Goal: Use online tool/utility: Utilize a website feature to perform a specific function

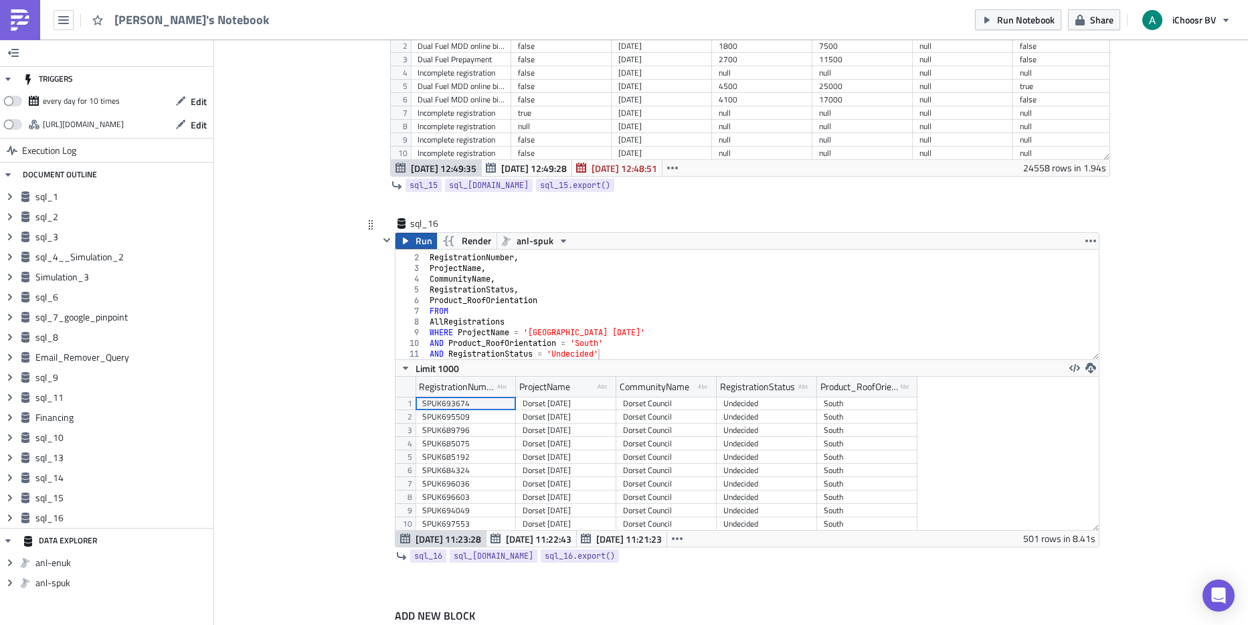
click at [405, 241] on icon "button" at bounding box center [405, 241] width 11 height 11
click at [1085, 367] on icon "button" at bounding box center [1090, 368] width 11 height 11
click at [635, 310] on div "SELECT RegistrationNumber , ProjectName , CommunityName , RegistrationStatus , …" at bounding box center [758, 307] width 662 height 131
click at [492, 275] on div "SELECT RegistrationNumber , ProjectName , CommunityName , RegistrationStatus , …" at bounding box center [758, 307] width 662 height 131
click at [484, 266] on div "SELECT RegistrationNumber , ProjectName , CommunityName , RegistrationStatus , …" at bounding box center [758, 307] width 662 height 131
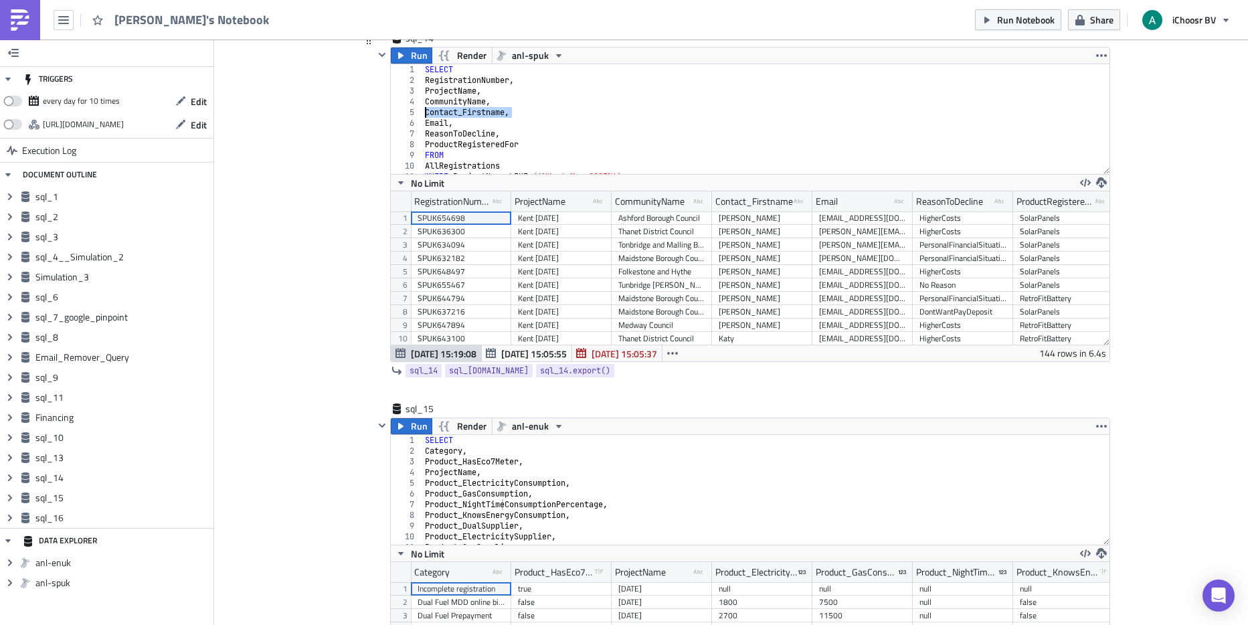
drag, startPoint x: 504, startPoint y: 116, endPoint x: 419, endPoint y: 111, distance: 85.8
click at [422, 111] on div "SELECT RegistrationNumber , ProjectName , CommunityName , Contact_Firstname , E…" at bounding box center [760, 129] width 677 height 131
click at [580, 121] on div "SELECT RegistrationNumber , ProjectName , CommunityName , Contact_Firstname , E…" at bounding box center [760, 129] width 677 height 131
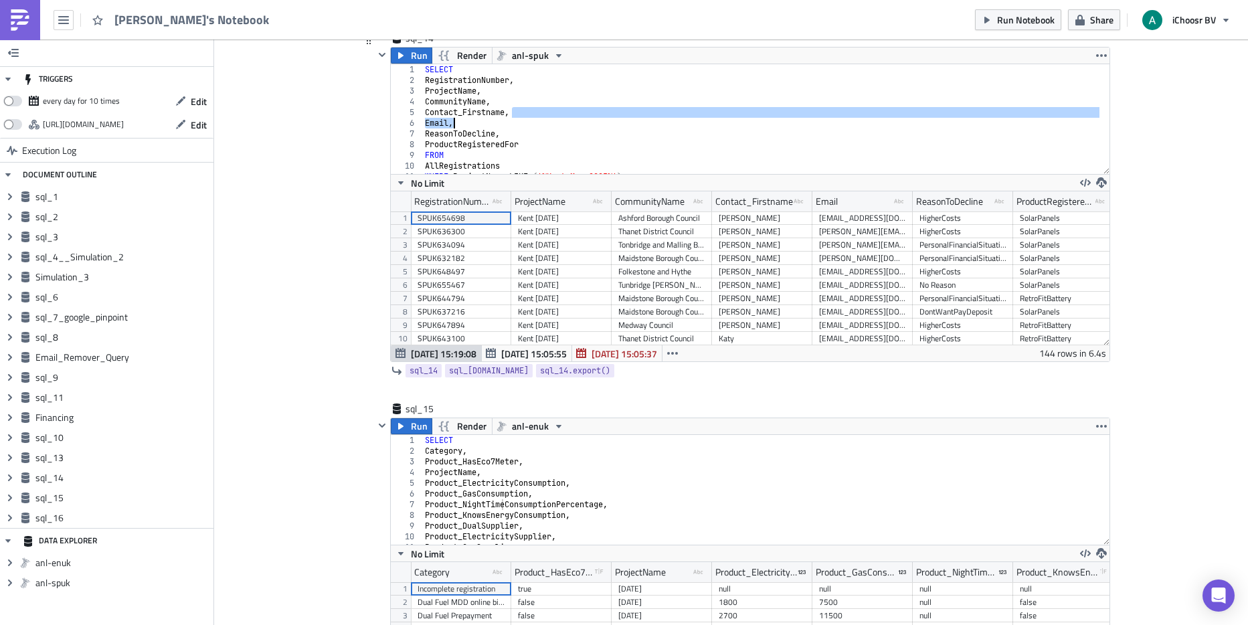
drag, startPoint x: 501, startPoint y: 114, endPoint x: 442, endPoint y: 118, distance: 59.0
click at [442, 119] on div "SELECT RegistrationNumber , ProjectName , CommunityName , Contact_Firstname , E…" at bounding box center [760, 129] width 677 height 131
click at [551, 116] on div "SELECT RegistrationNumber , ProjectName , CommunityName , Contact_Firstname , E…" at bounding box center [760, 129] width 677 height 131
type textarea "Contact_Firstname,"
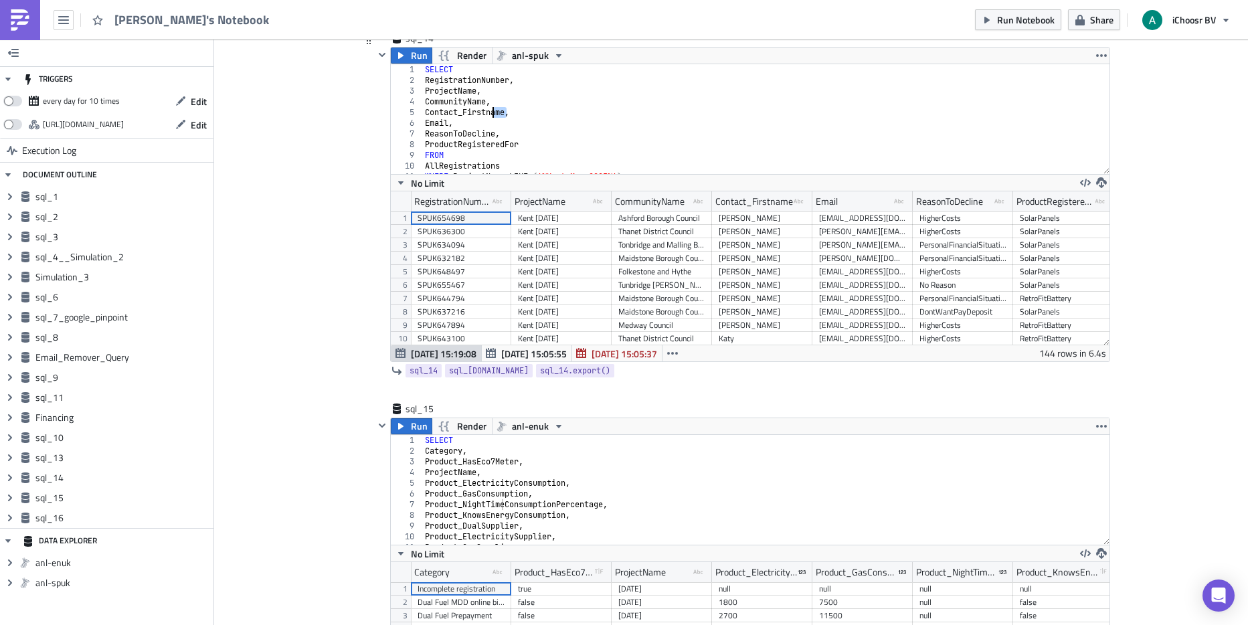
drag, startPoint x: 504, startPoint y: 114, endPoint x: 488, endPoint y: 111, distance: 15.7
click at [488, 111] on div "SELECT RegistrationNumber , ProjectName , CommunityName , Contact_Firstname , E…" at bounding box center [760, 129] width 677 height 131
drag, startPoint x: 507, startPoint y: 113, endPoint x: 421, endPoint y: 110, distance: 86.3
click at [422, 110] on div "SELECT RegistrationNumber , ProjectName , CommunityName , Contact_Firstname , E…" at bounding box center [760, 129] width 677 height 131
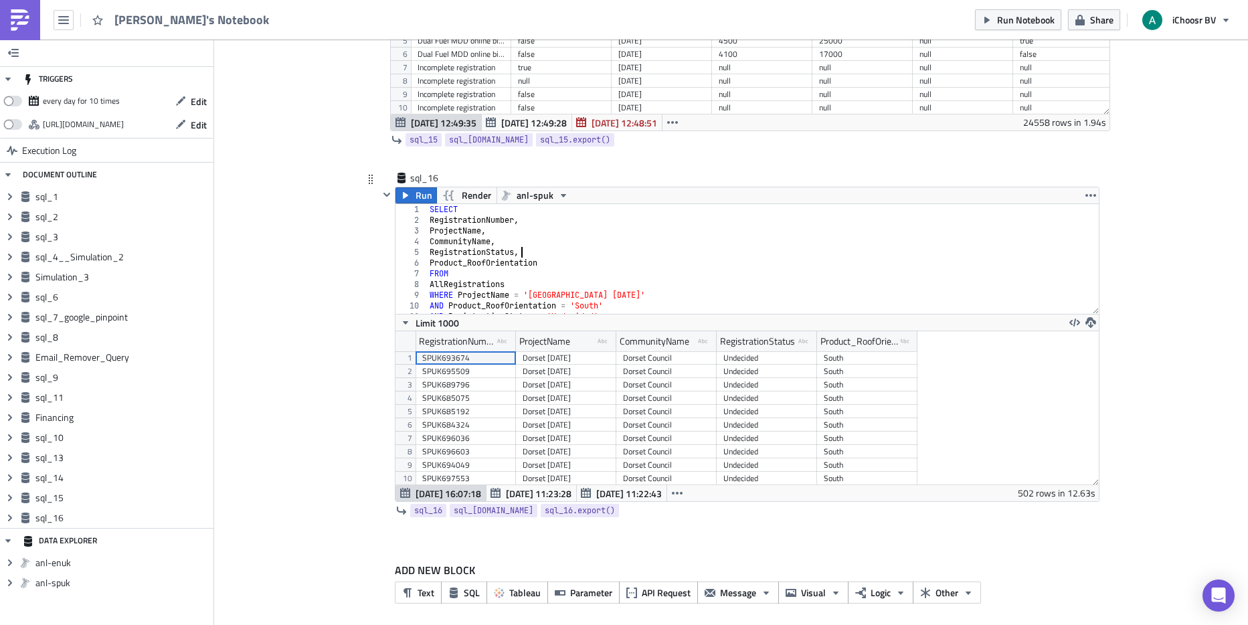
click at [523, 253] on div "SELECT RegistrationNumber , ProjectName , CommunityName , RegistrationStatus , …" at bounding box center [758, 269] width 662 height 131
click at [518, 233] on div "SELECT RegistrationNumber , ProjectName , CommunityName , RegistrationStatus , …" at bounding box center [758, 269] width 662 height 131
click at [519, 223] on div "SELECT RegistrationNumber , ProjectName , CommunityName , RegistrationStatus , …" at bounding box center [758, 272] width 662 height 131
click at [508, 235] on div "SELECT RegistrationNumber , ProjectName , CommunityName , RegistrationStatus , …" at bounding box center [758, 272] width 662 height 131
click at [512, 246] on div "SELECT RegistrationNumber , ProjectName , CommunityName , RegistrationStatus , …" at bounding box center [758, 272] width 662 height 131
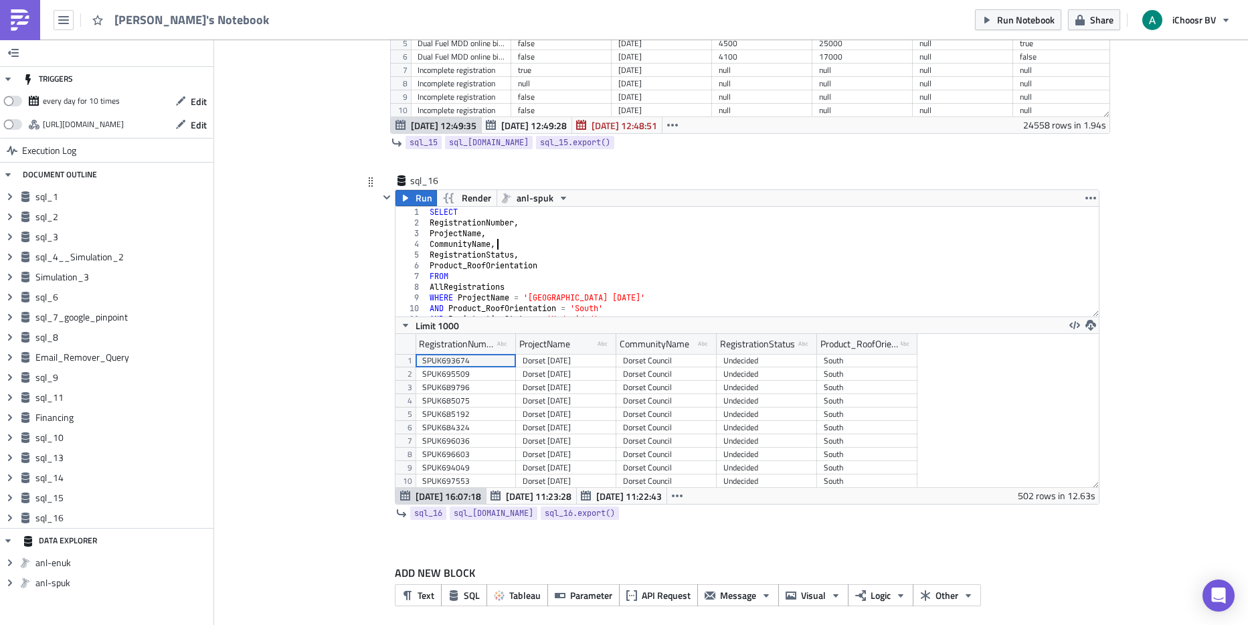
type textarea "CommunityName,"
paste textarea "Contact_Firstname,"
type textarea "Contact_Firstname,"
click at [417, 199] on span "Run" at bounding box center [423, 198] width 17 height 16
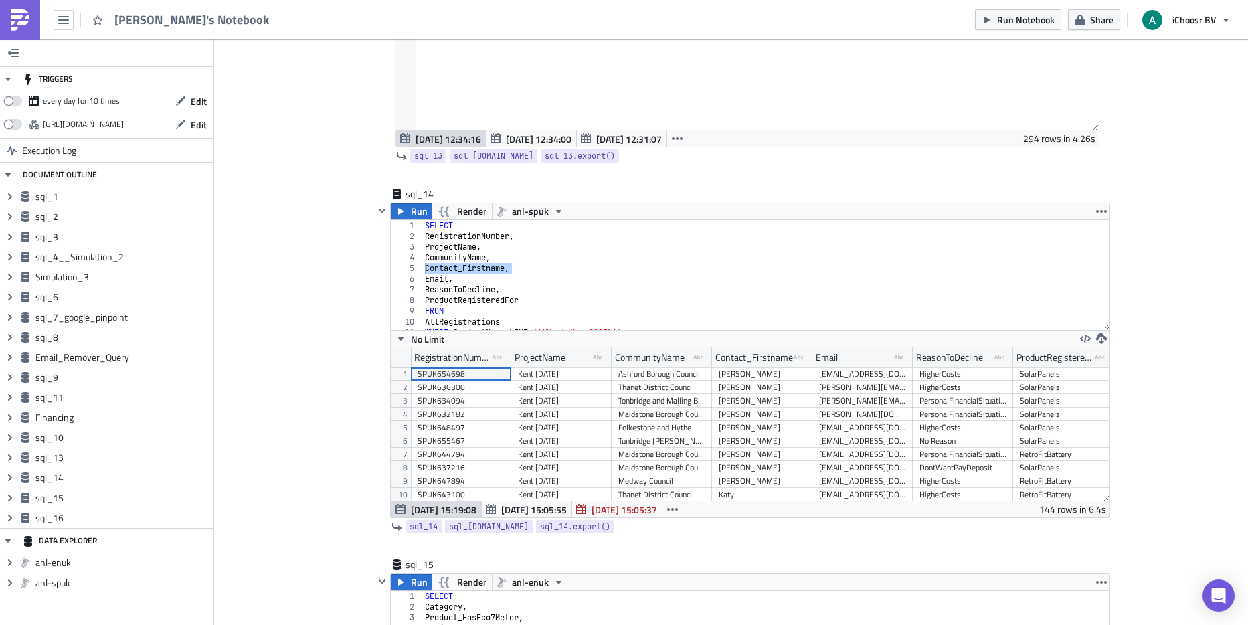
scroll to position [4899, 0]
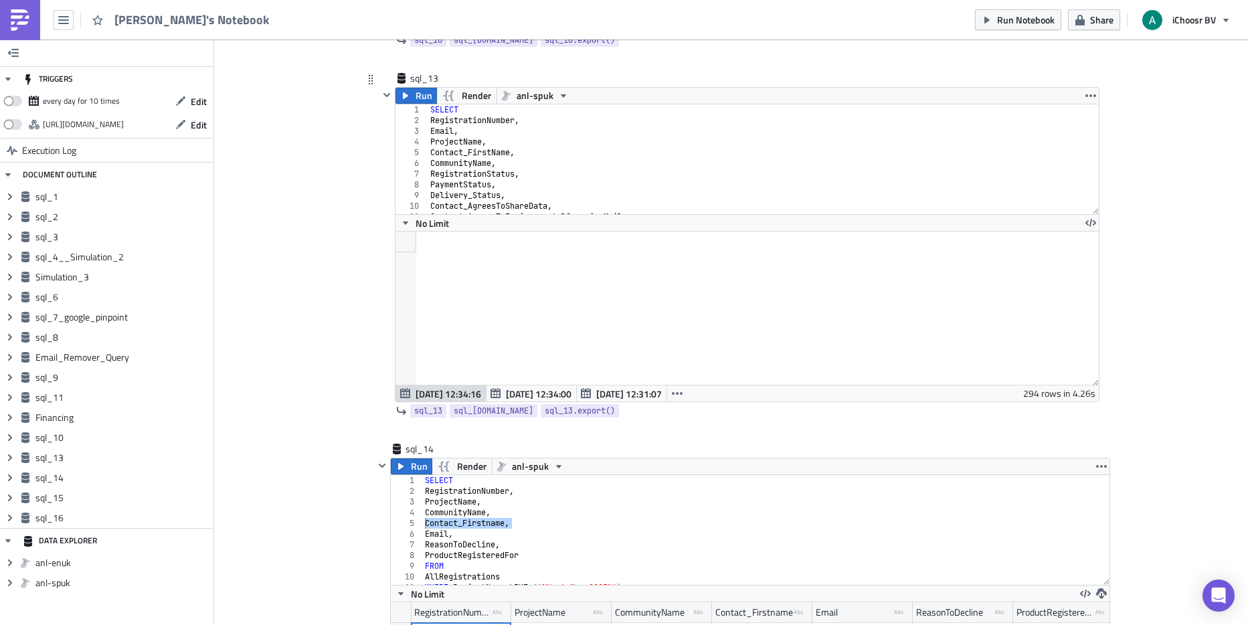
type textarea "Contact_FirstName,"
click at [511, 154] on div "SELECT RegistrationNumber , Email , ProjectName , Contact_FirstName , Community…" at bounding box center [758, 169] width 661 height 131
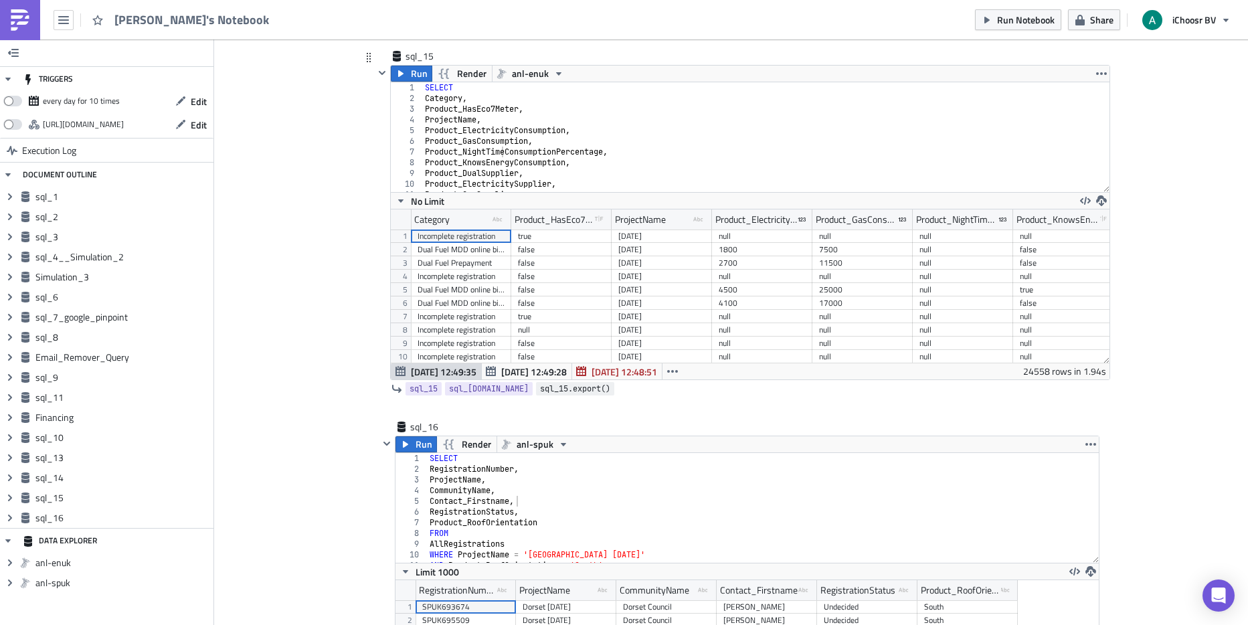
scroll to position [5918, 0]
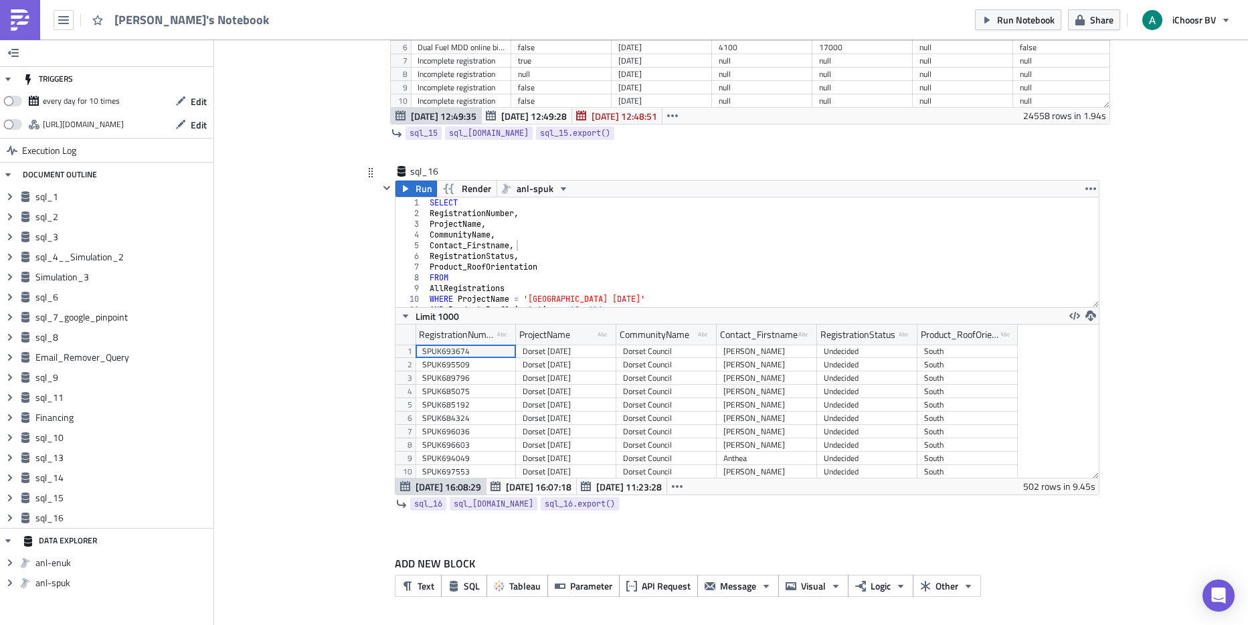
click at [519, 270] on div "SELECT RegistrationNumber , ProjectName , CommunityName , Contact_Firstname , R…" at bounding box center [758, 262] width 662 height 131
click at [518, 233] on div "RegistrationNumber , ProjectName , CommunityName , Contact_Firstname , Registra…" at bounding box center [758, 254] width 662 height 131
drag, startPoint x: 520, startPoint y: 224, endPoint x: 529, endPoint y: 227, distance: 9.1
click at [520, 224] on div "RegistrationNumber , ProjectName , CommunityName , Contact_Firstname , Registra…" at bounding box center [758, 254] width 662 height 131
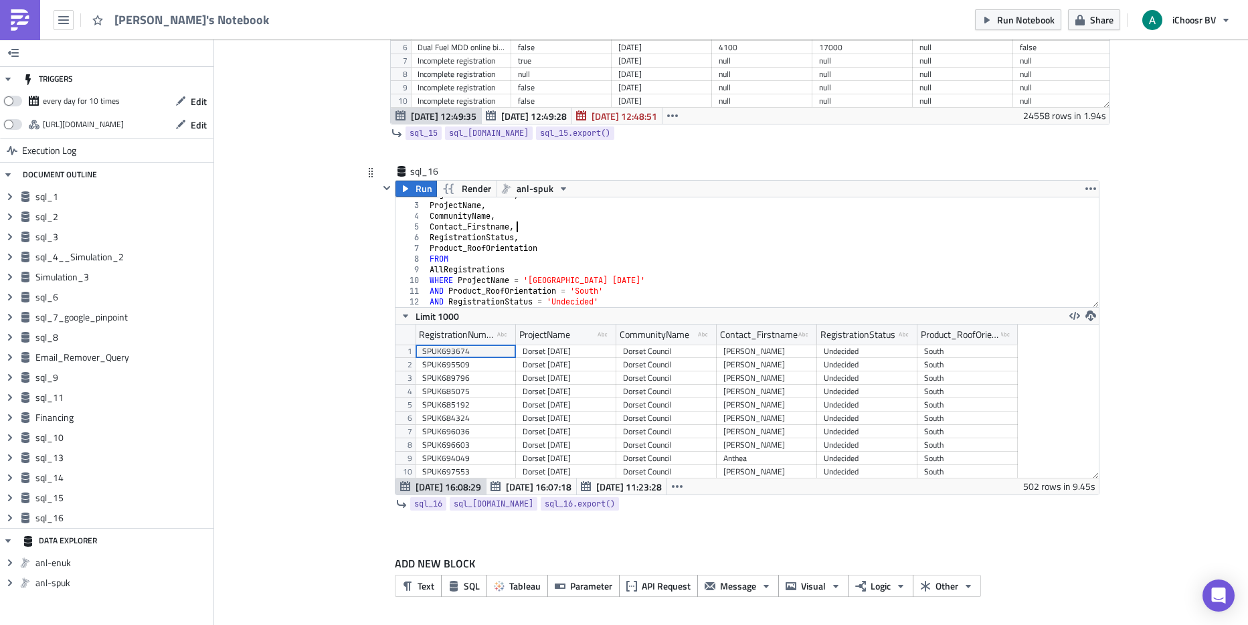
type textarea "Contact_Firstname,"
click at [415, 187] on span "Run" at bounding box center [423, 189] width 17 height 16
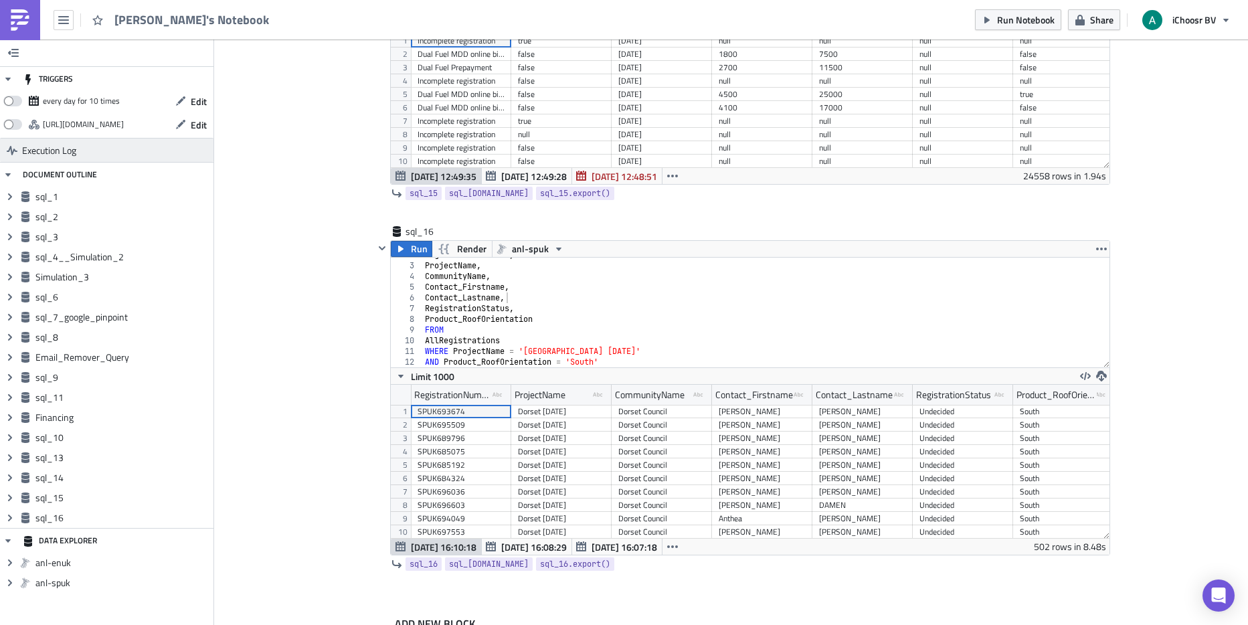
scroll to position [153, 719]
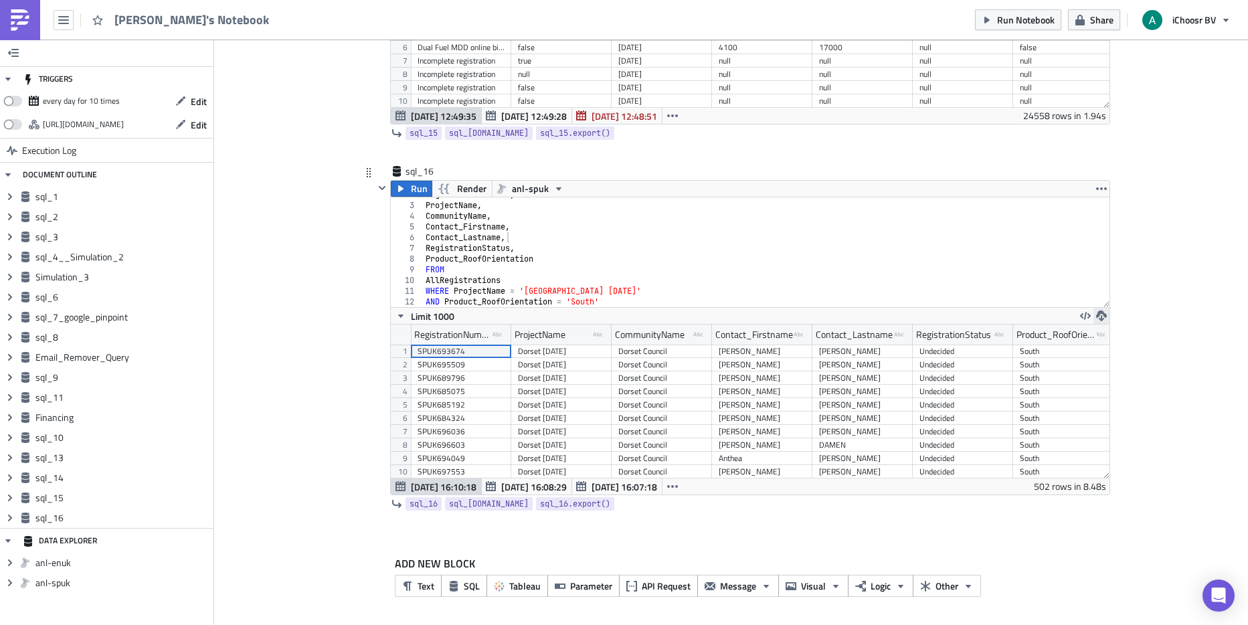
click at [1096, 313] on icon "button" at bounding box center [1101, 315] width 11 height 11
click at [1102, 261] on div "CSV" at bounding box center [1148, 264] width 104 height 13
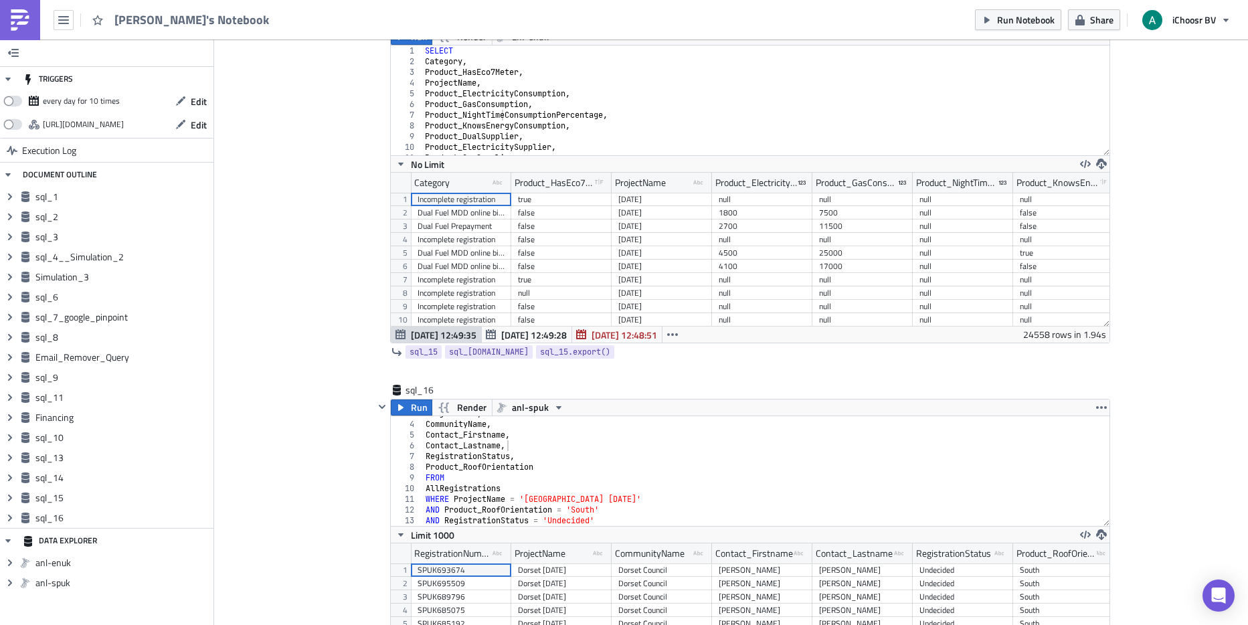
scroll to position [5679, 0]
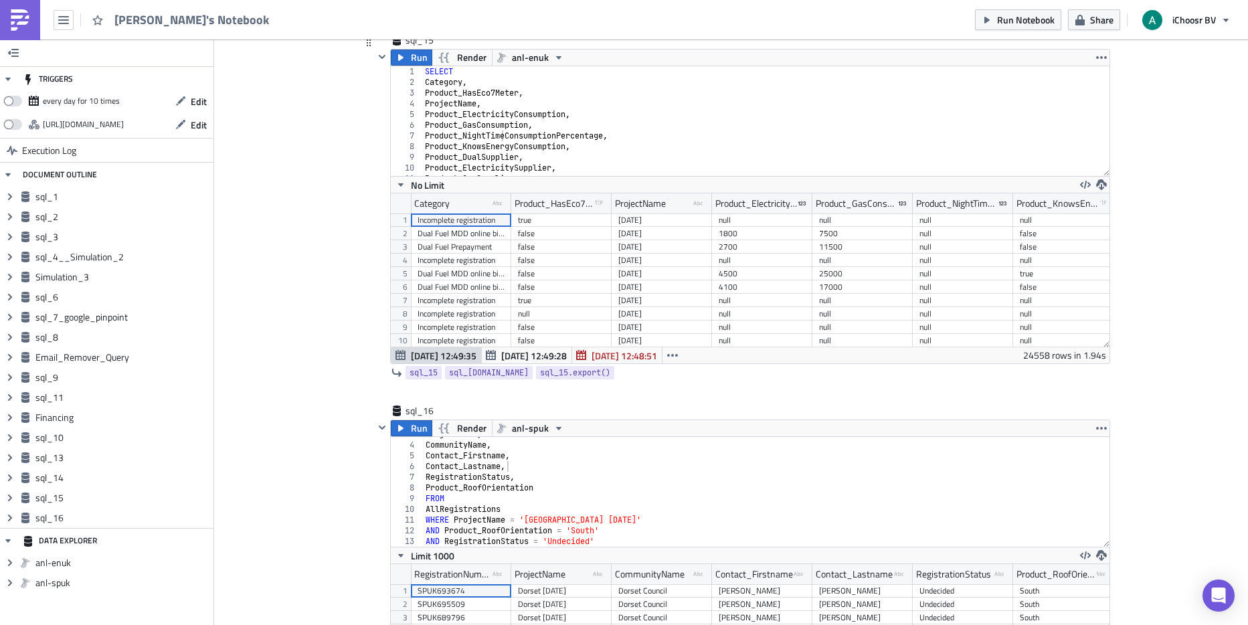
click at [363, 204] on div "sql_15 Run Render anl-enuk Product_NightTimeConsumptionPercentage, 1 2 3 4 5 6 …" at bounding box center [731, 218] width 736 height 371
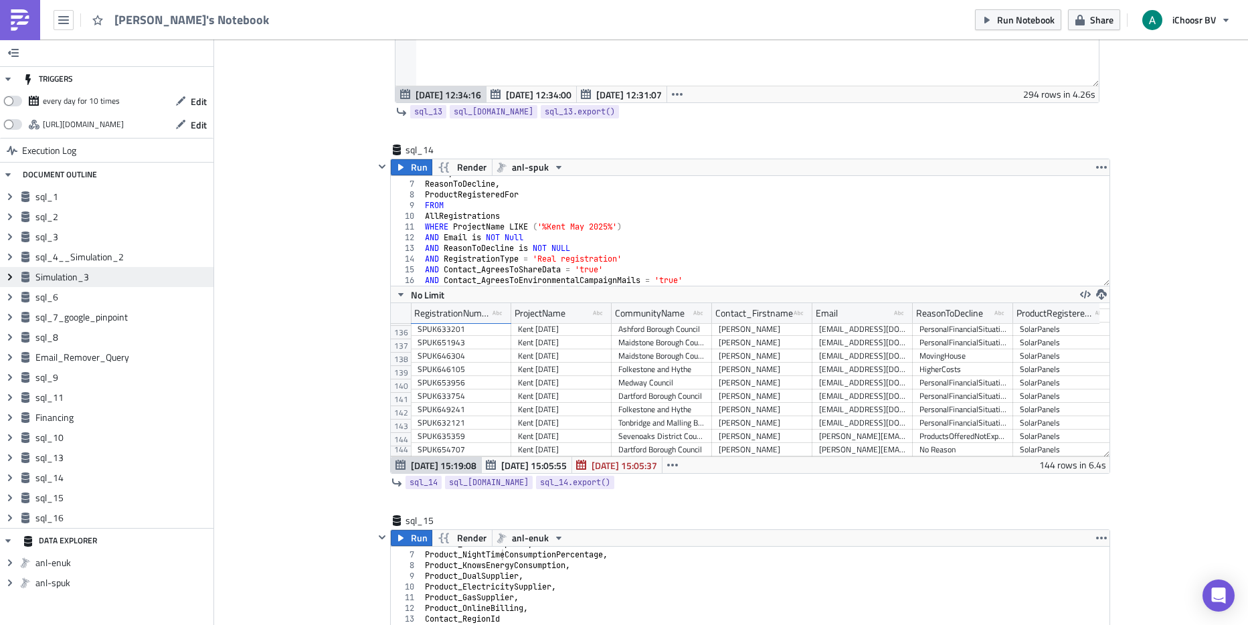
scroll to position [5918, 0]
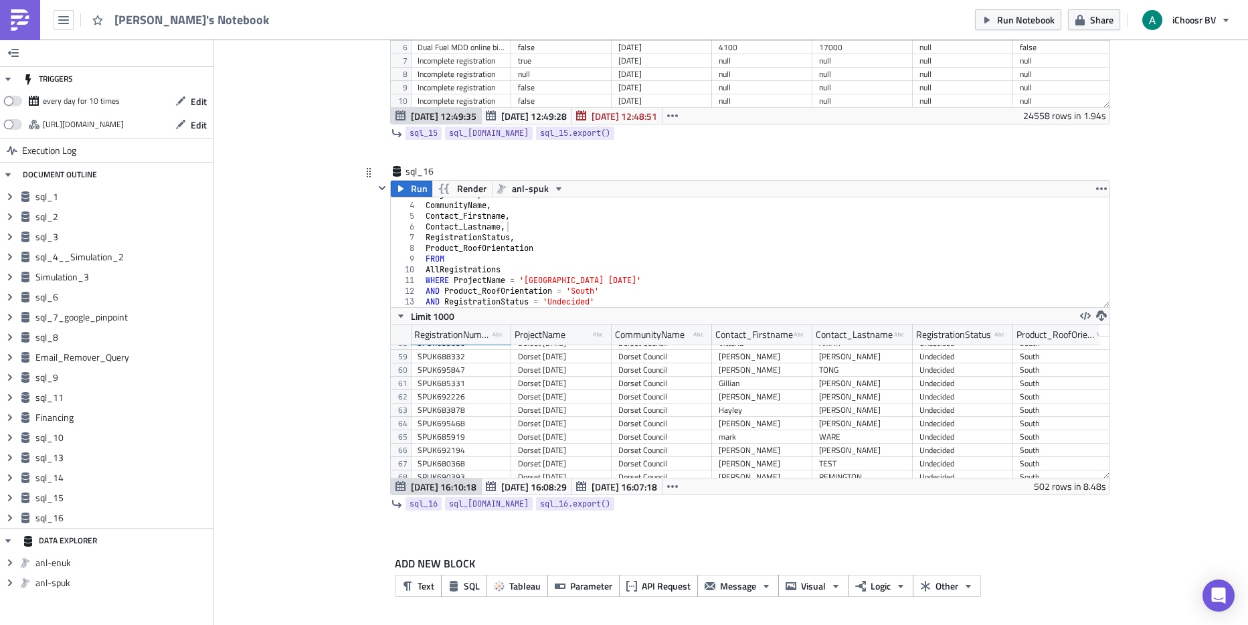
type textarea "RegistrationStatus,"
click at [516, 236] on div "ProjectName , CommunityName , Contact_Firstname , Contact_Lastname , Registrati…" at bounding box center [761, 254] width 676 height 131
click at [411, 189] on span "Run" at bounding box center [419, 189] width 17 height 16
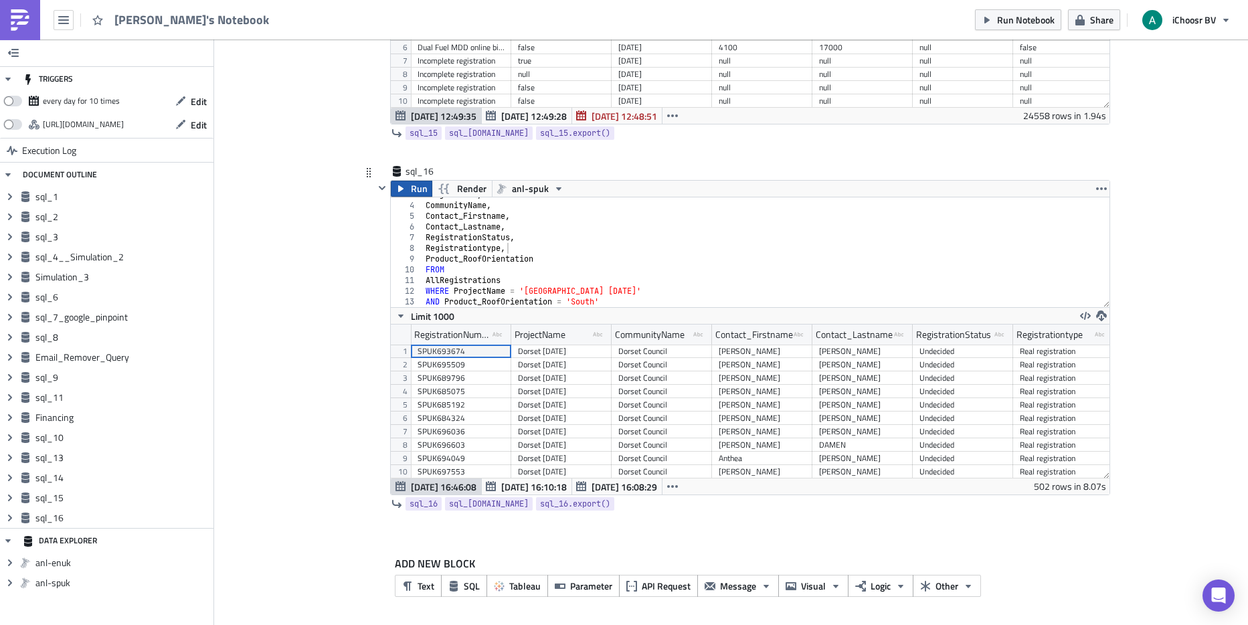
scroll to position [153, 719]
click at [913, 465] on div "Undecided" at bounding box center [963, 471] width 100 height 13
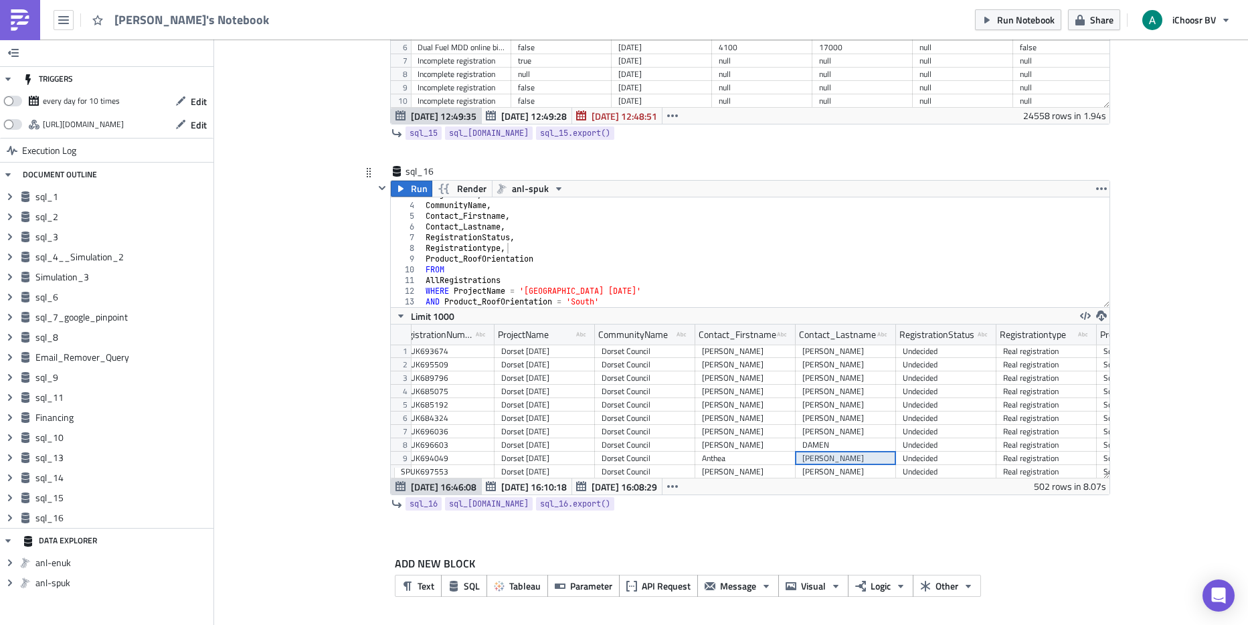
scroll to position [0, 41]
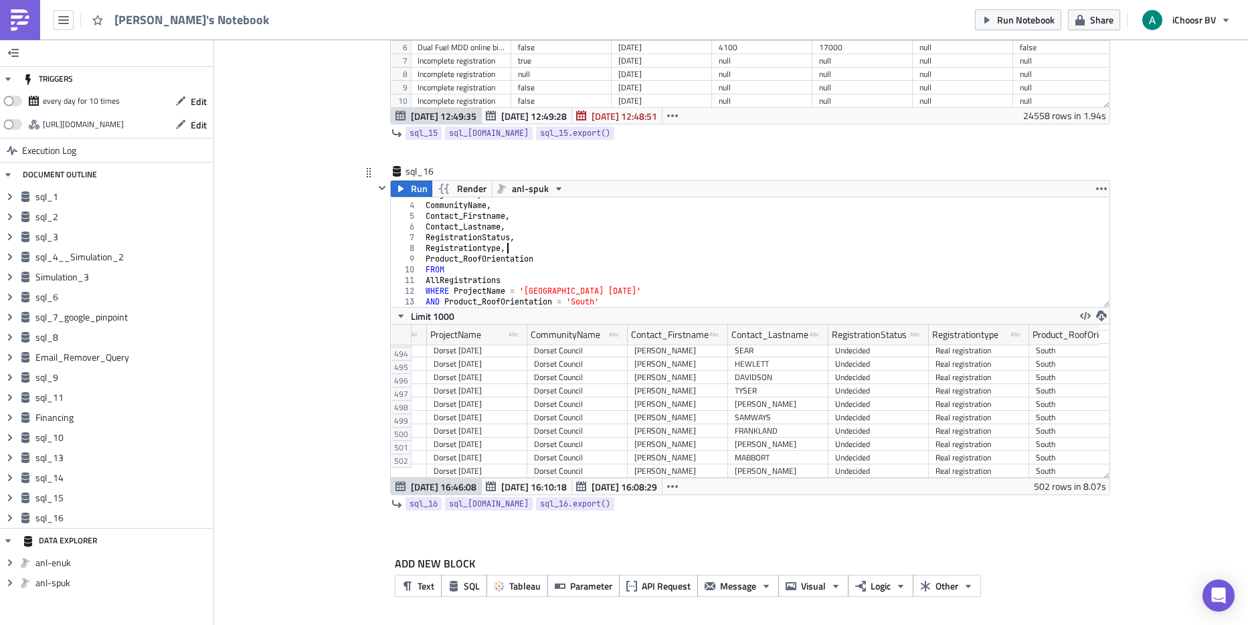
click at [508, 245] on div "ProjectName , CommunityName , Contact_Firstname , Contact_Lastname , Registrati…" at bounding box center [761, 254] width 676 height 131
click at [760, 438] on div "[PERSON_NAME]" at bounding box center [778, 444] width 87 height 13
click at [1036, 397] on div "South" at bounding box center [1079, 403] width 87 height 13
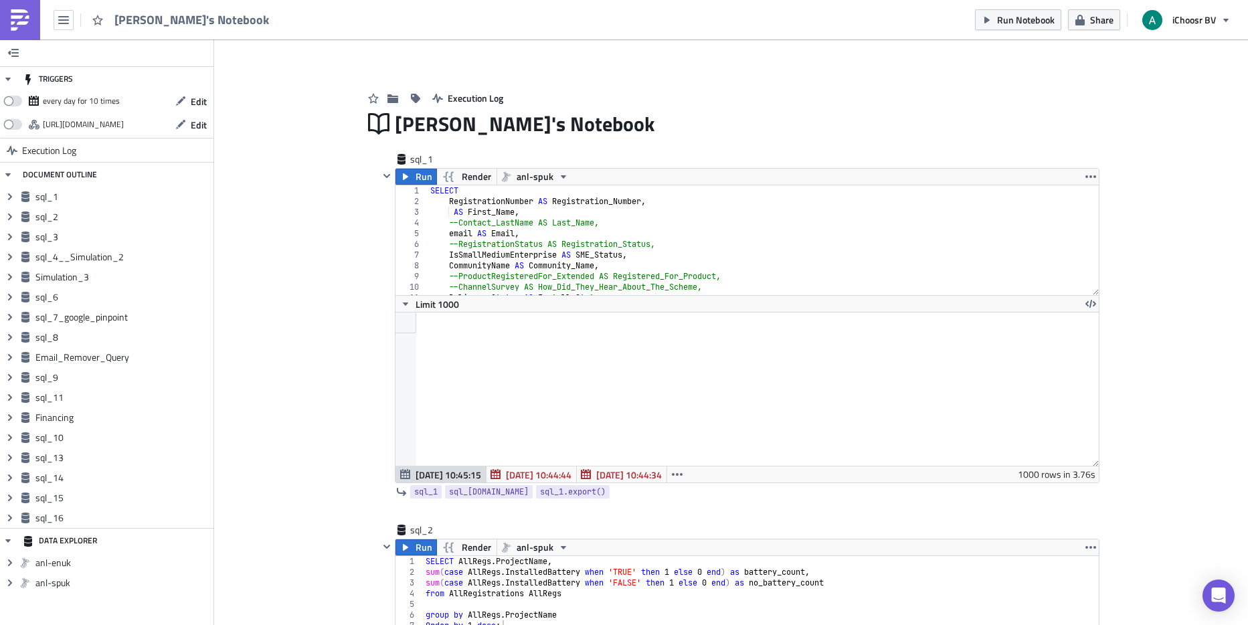
drag, startPoint x: 1211, startPoint y: 450, endPoint x: 1175, endPoint y: 436, distance: 38.1
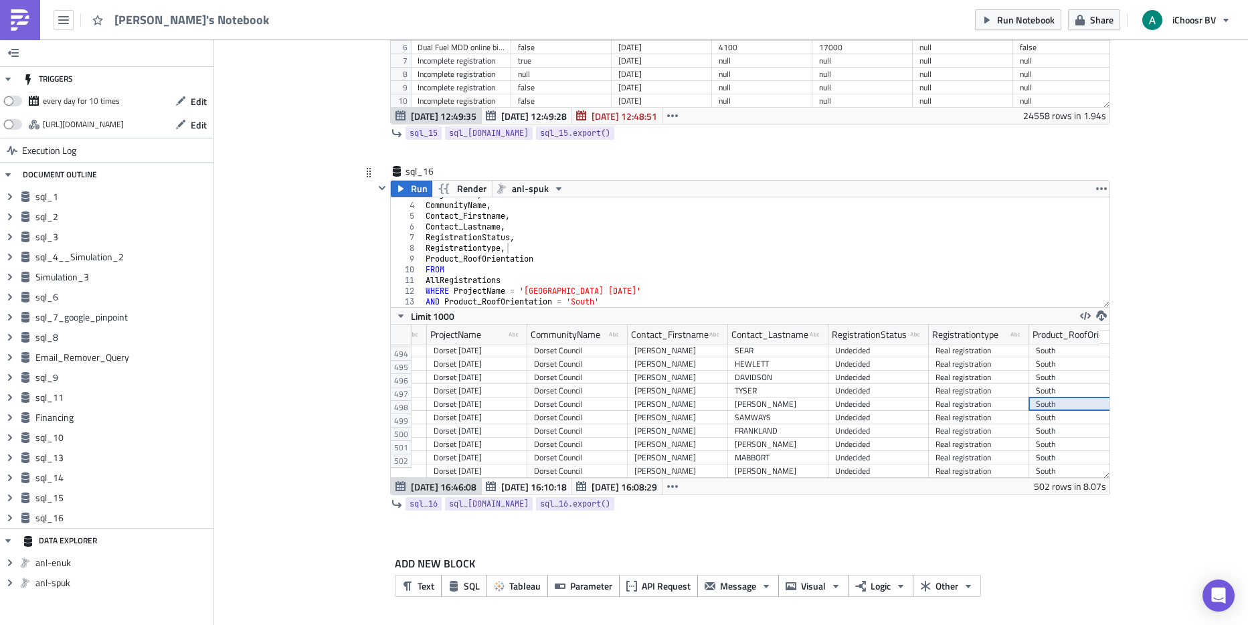
scroll to position [0, 1]
click at [554, 273] on div "ProjectName , CommunityName , Contact_Firstname , Contact_Lastname , Registrati…" at bounding box center [761, 254] width 676 height 131
click at [634, 298] on div "CommunityName , Contact_Firstname , Contact_Lastname , RegistrationStatus , Reg…" at bounding box center [761, 254] width 676 height 131
type textarea "AND RegistrationStatus = 'Undecided'"
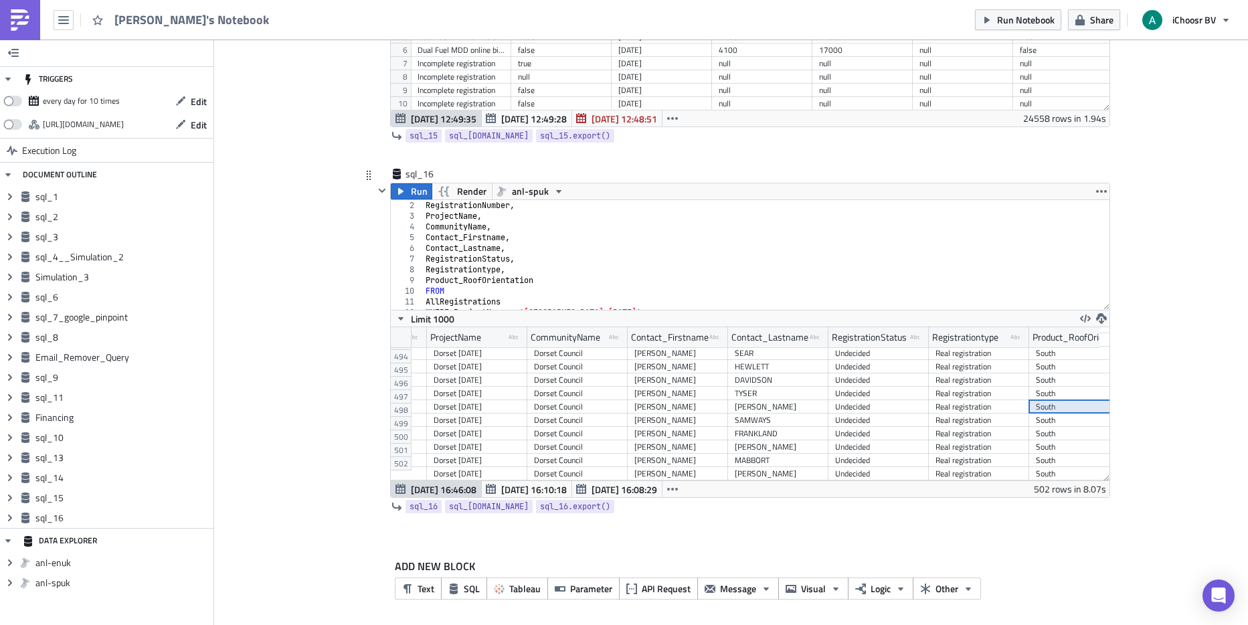
scroll to position [11, 0]
click at [402, 193] on button "Run" at bounding box center [411, 191] width 41 height 16
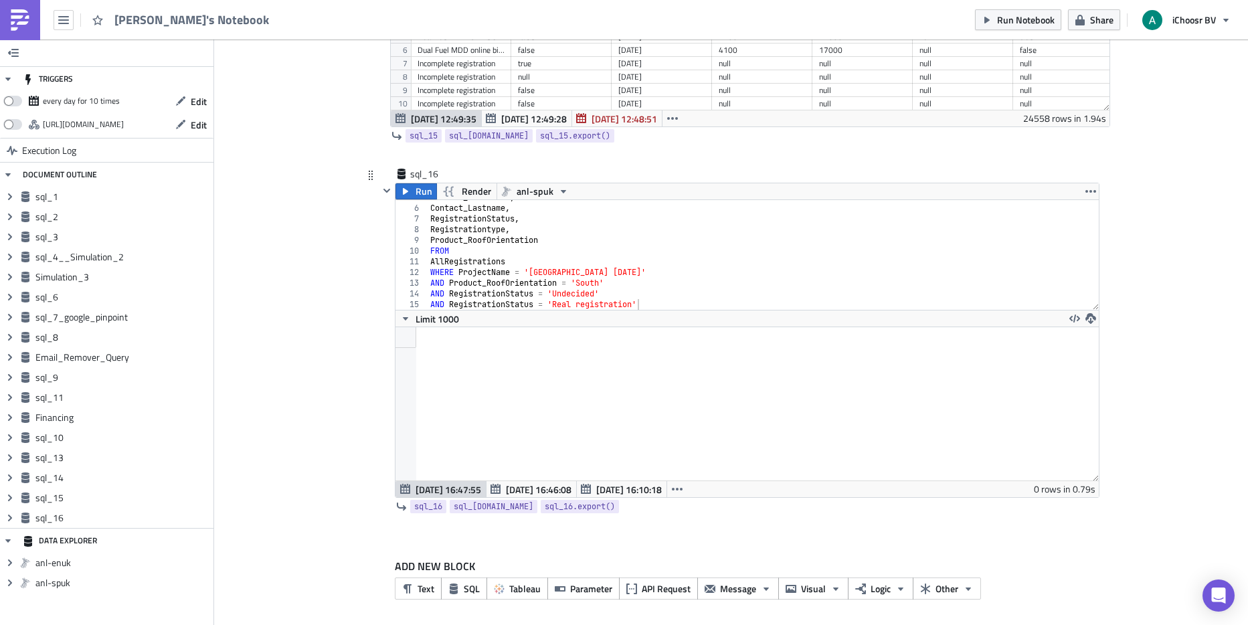
scroll to position [5918, 0]
click at [657, 301] on div "Contact_Firstname , Contact_Lastname , RegistrationStatus , Registrationtype , …" at bounding box center [758, 254] width 661 height 131
click at [409, 184] on button "Run" at bounding box center [415, 189] width 41 height 16
click at [537, 483] on span "[DATE] 16:47:55" at bounding box center [539, 487] width 66 height 14
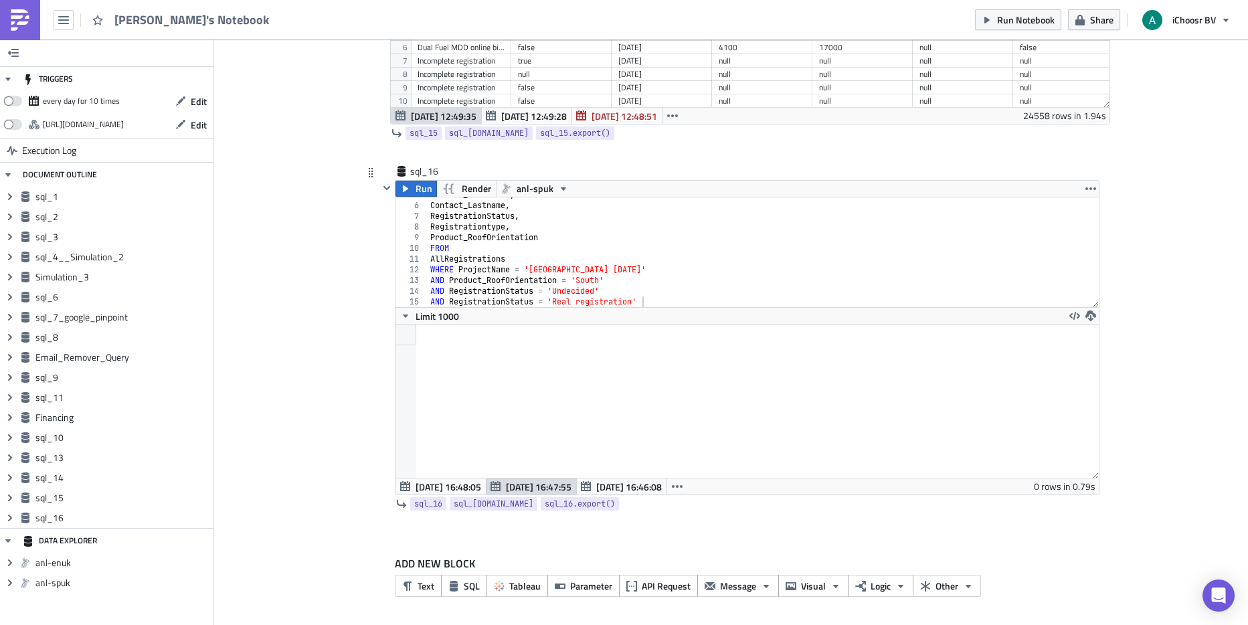
click at [531, 488] on span "[DATE] 16:47:55" at bounding box center [539, 487] width 66 height 14
click at [609, 480] on span "[DATE] 16:46:08" at bounding box center [629, 487] width 66 height 14
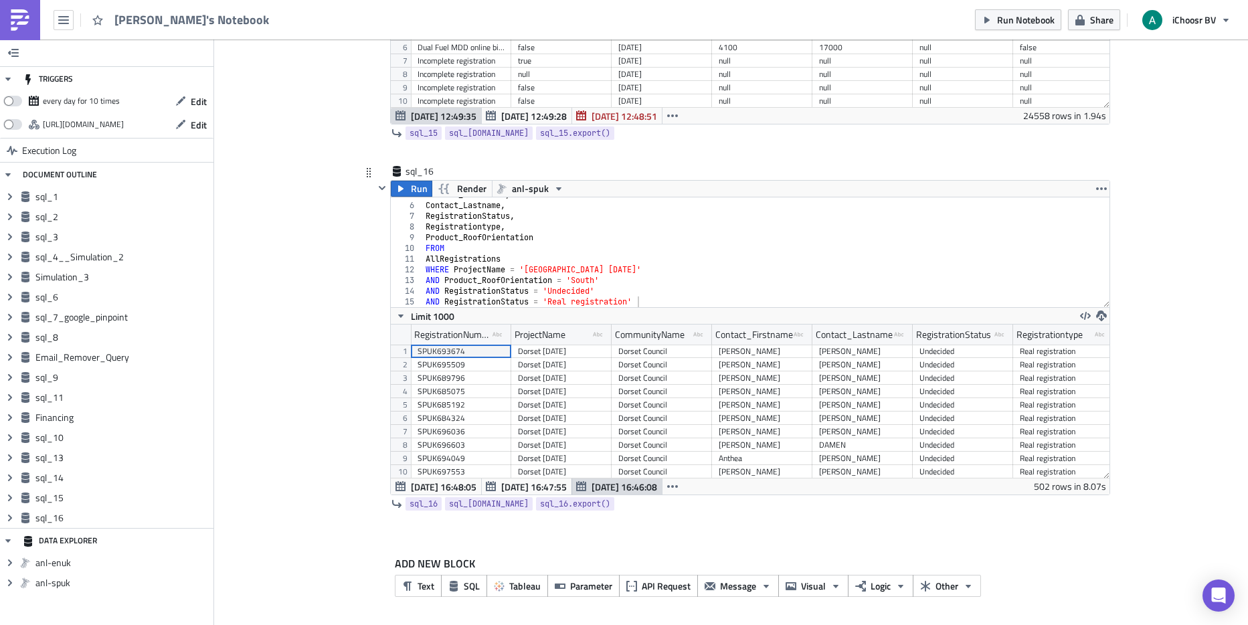
scroll to position [153, 719]
drag, startPoint x: 525, startPoint y: 299, endPoint x: 498, endPoint y: 300, distance: 26.8
click at [498, 300] on div "Contact_Firstname , Contact_Lastname , RegistrationStatus , Registrationtype , …" at bounding box center [761, 254] width 676 height 131
type textarea "AND Registrationtype = 'Real registration'"
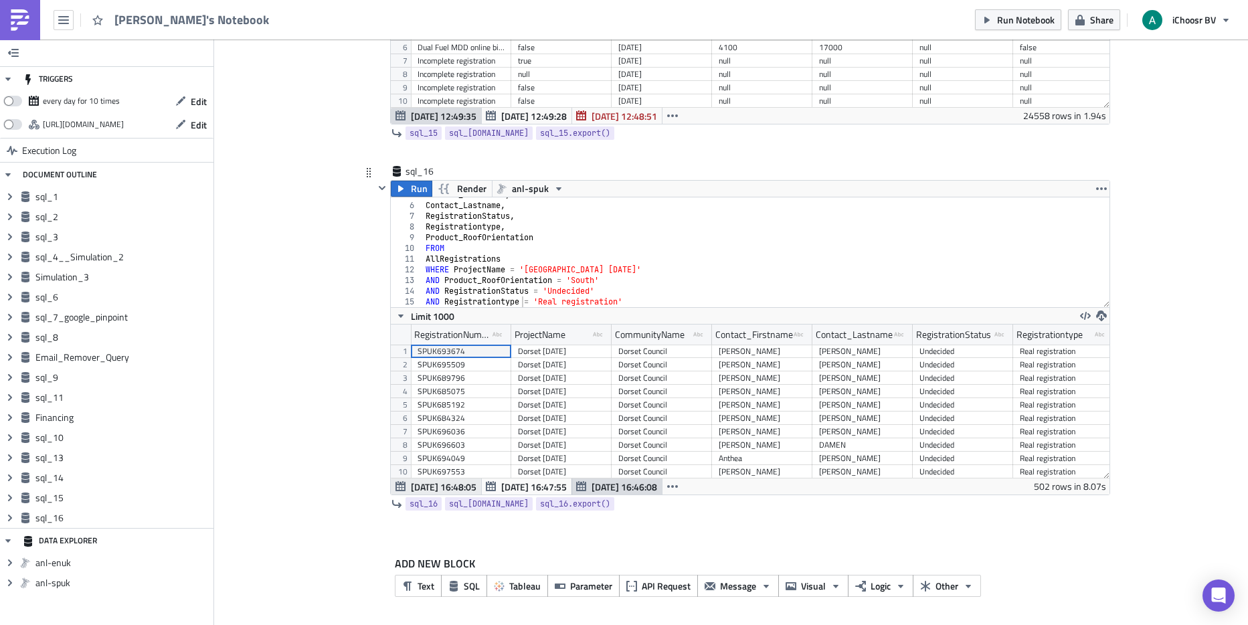
click at [432, 482] on span "[DATE] 16:48:05" at bounding box center [444, 487] width 66 height 14
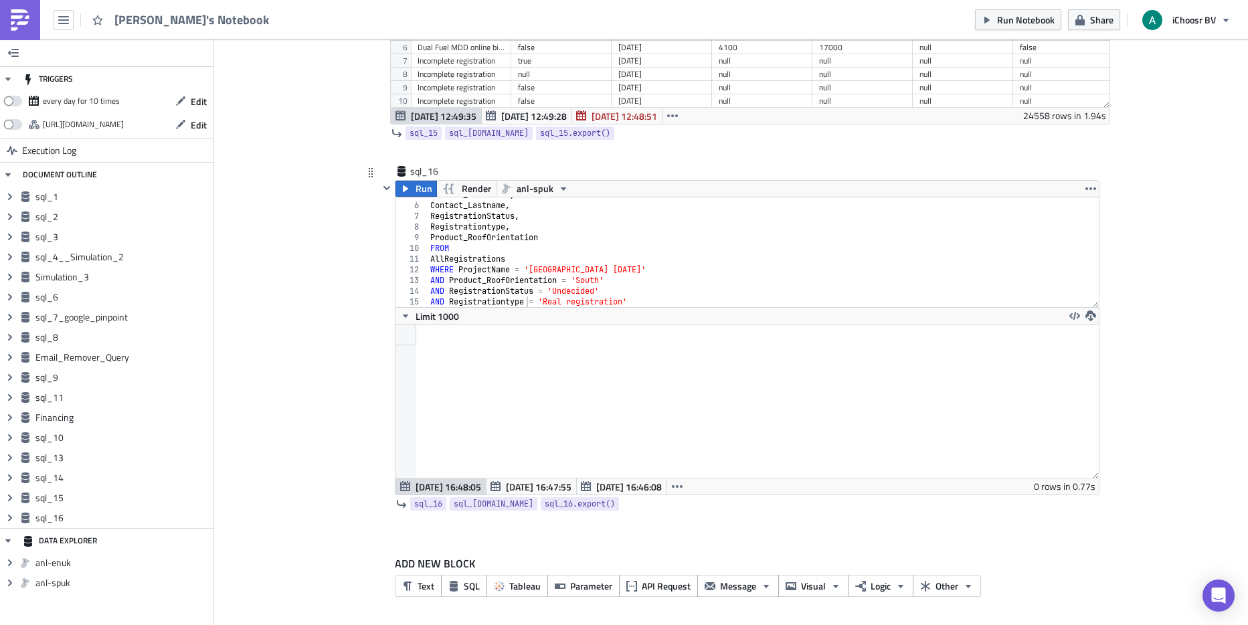
scroll to position [153, 702]
click at [415, 186] on span "Run" at bounding box center [423, 189] width 17 height 16
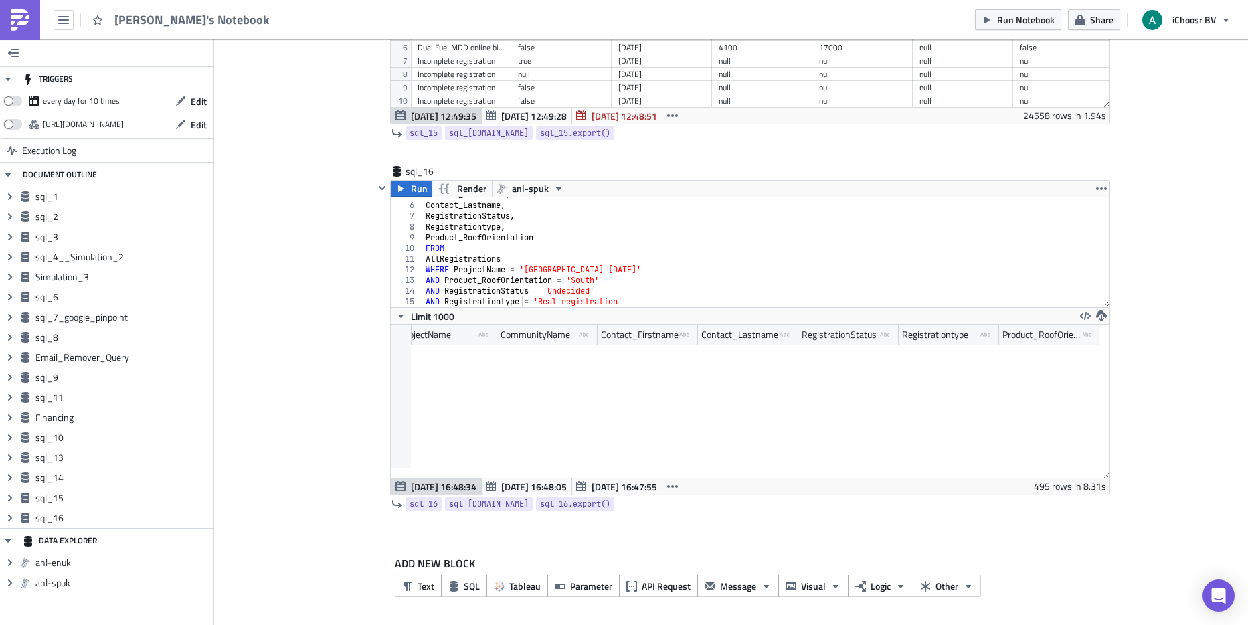
scroll to position [6500, 114]
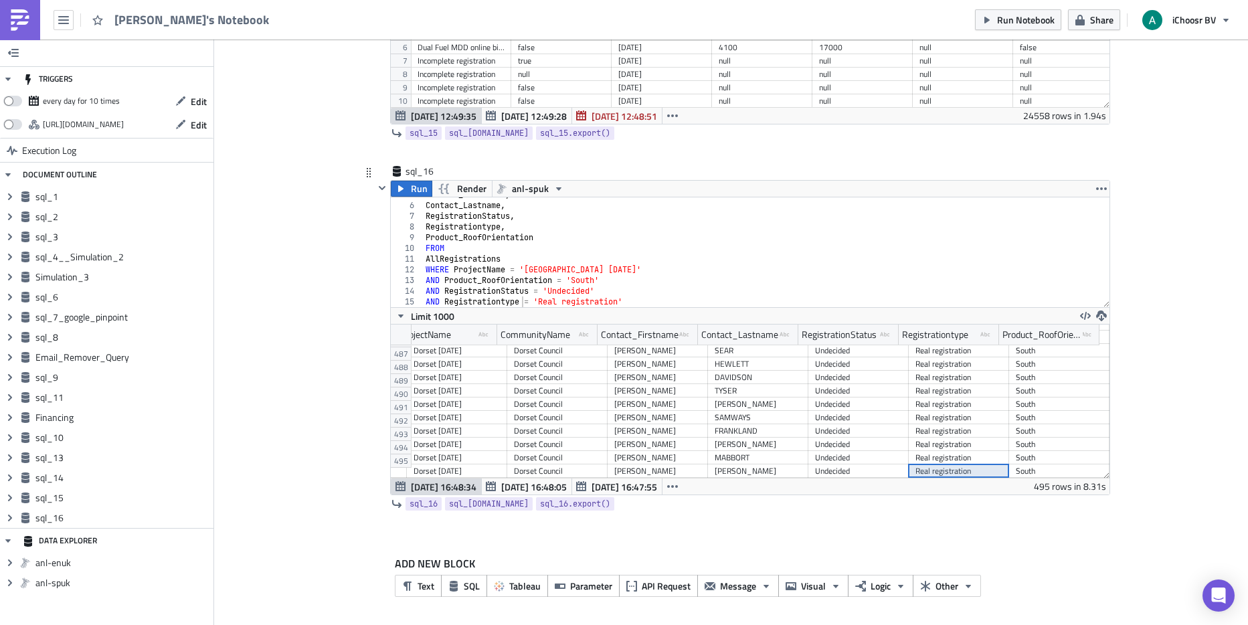
drag, startPoint x: 951, startPoint y: 464, endPoint x: 869, endPoint y: 468, distance: 81.7
click at [872, 468] on div "RegistrationNumber type-text Created with Sketch. ProjectName type-text Created…" at bounding box center [750, 400] width 719 height 153
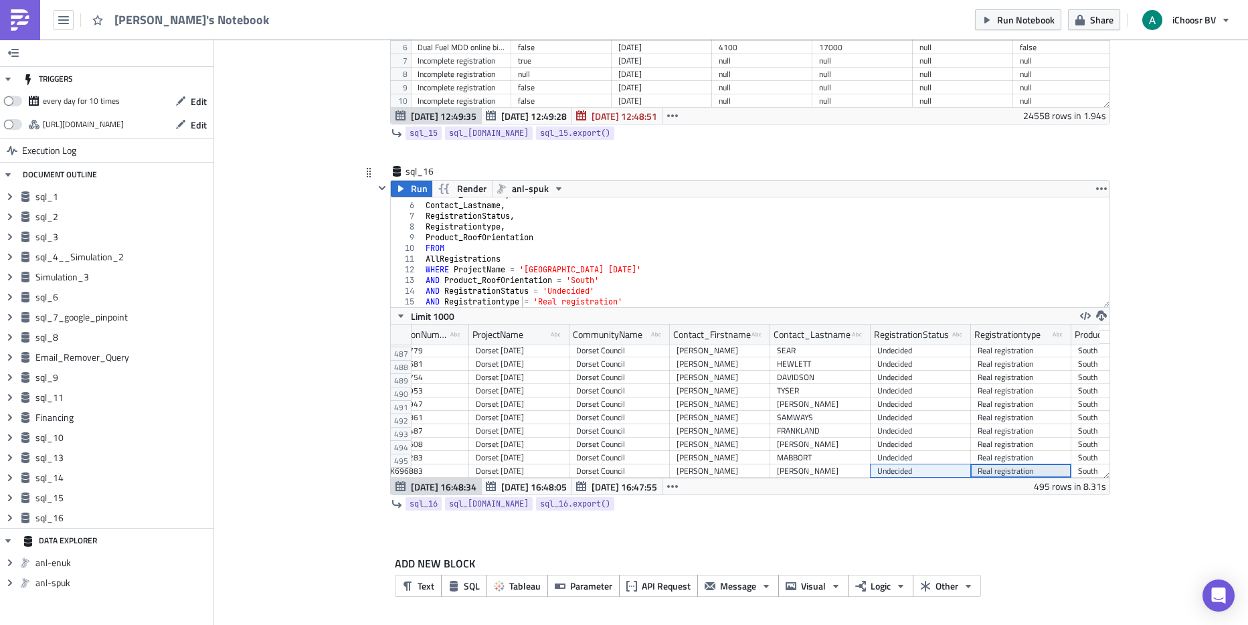
scroll to position [6500, 0]
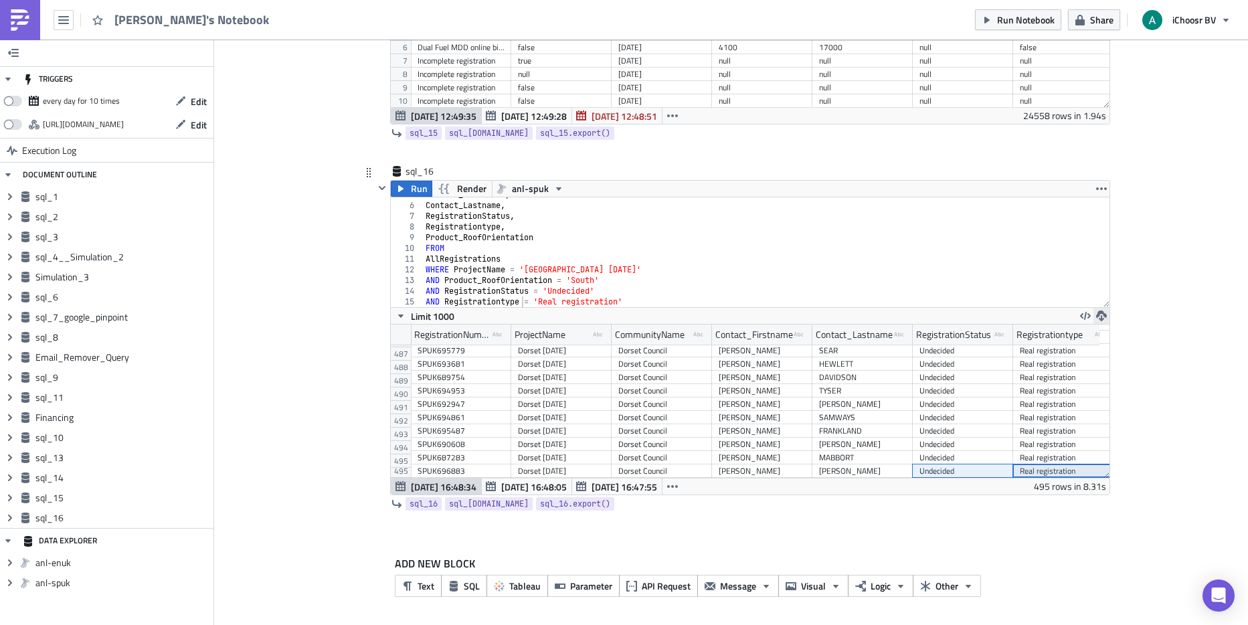
click at [1096, 318] on icon "button" at bounding box center [1101, 315] width 11 height 11
click at [1103, 265] on div "CSV" at bounding box center [1148, 264] width 104 height 13
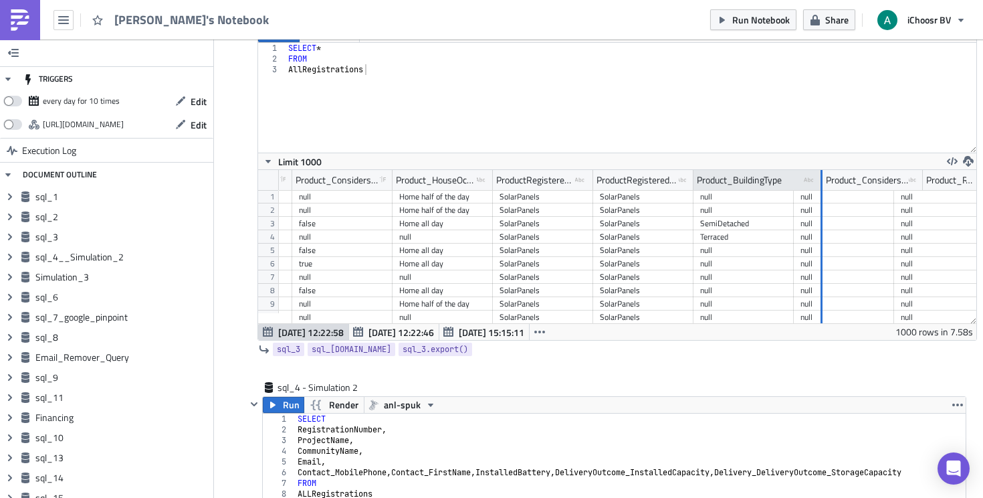
drag, startPoint x: 788, startPoint y: 175, endPoint x: 817, endPoint y: 175, distance: 28.8
click at [821, 175] on div at bounding box center [822, 180] width 2 height 21
